Goal: Task Accomplishment & Management: Use online tool/utility

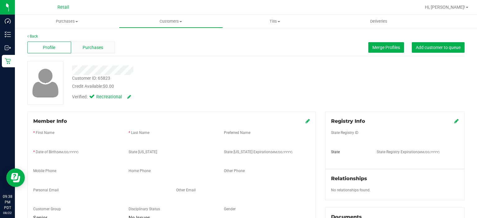
click at [98, 47] on span "Purchases" at bounding box center [93, 47] width 21 height 7
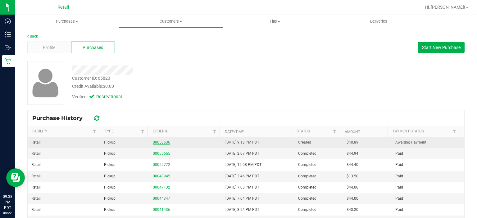
click at [162, 142] on link "00058636" at bounding box center [161, 142] width 17 height 4
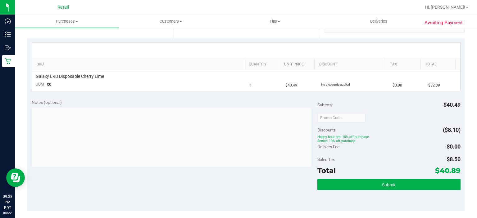
scroll to position [128, 0]
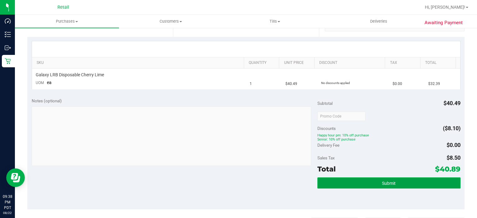
click at [426, 187] on button "Submit" at bounding box center [389, 183] width 143 height 11
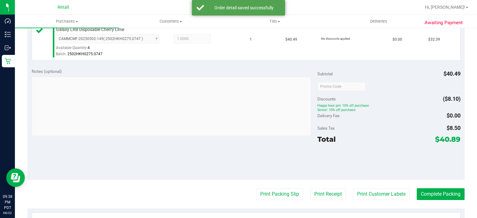
scroll to position [211, 0]
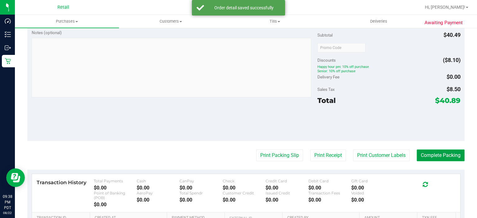
click at [445, 158] on button "Complete Packing" at bounding box center [441, 156] width 48 height 12
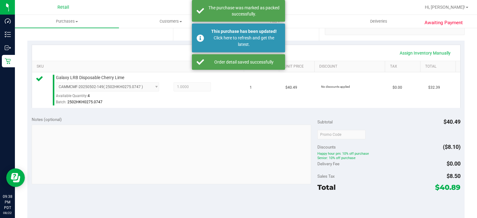
scroll to position [118, 0]
